Goal: Register for event/course

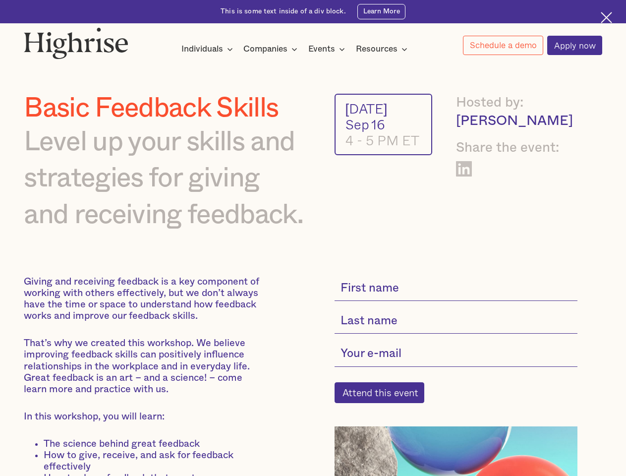
click at [77, 41] on img at bounding box center [76, 43] width 105 height 32
click at [207, 50] on div "Individuals" at bounding box center [202, 49] width 42 height 12
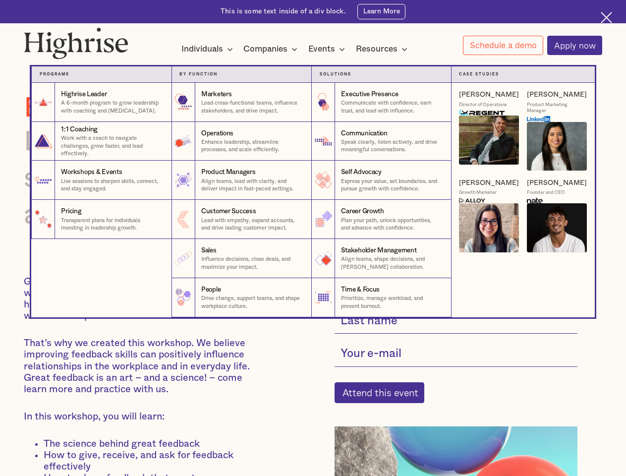
click at [272, 50] on div "Companies" at bounding box center [265, 49] width 44 height 12
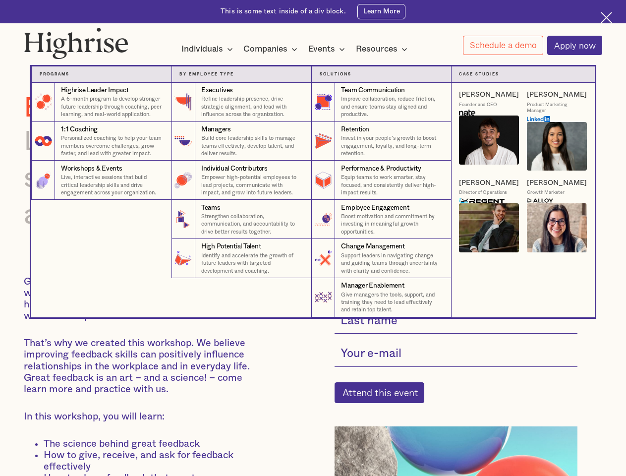
click at [329, 50] on div "Events" at bounding box center [321, 49] width 27 height 12
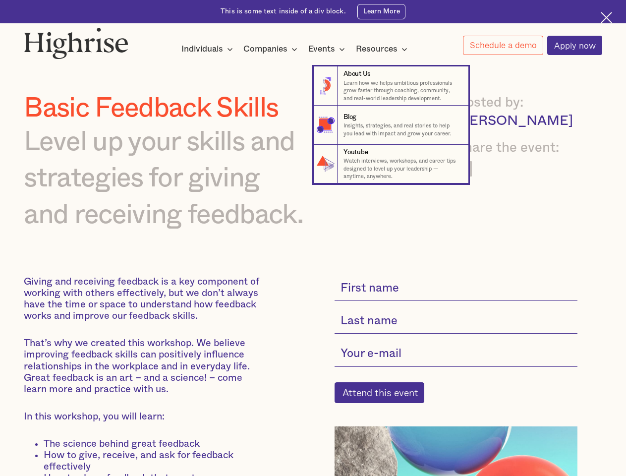
click at [385, 50] on div "Resources" at bounding box center [377, 49] width 42 height 12
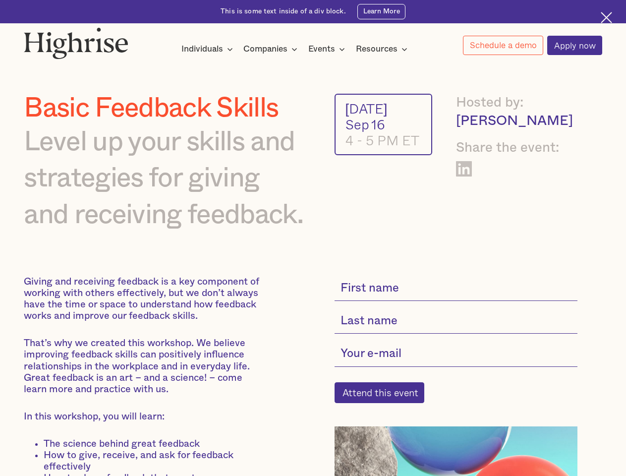
click at [503, 46] on link "Schedule a demo" at bounding box center [503, 45] width 80 height 19
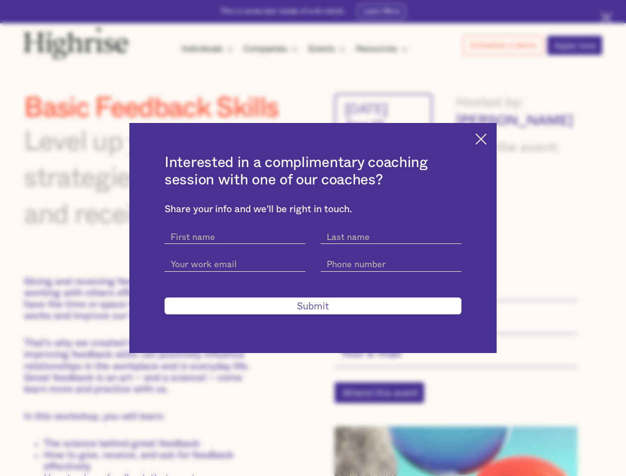
click at [385, 399] on div "Interested in a complimentary coaching session with one of our coaches? Share y…" at bounding box center [313, 238] width 626 height 476
